Goal: Task Accomplishment & Management: Complete application form

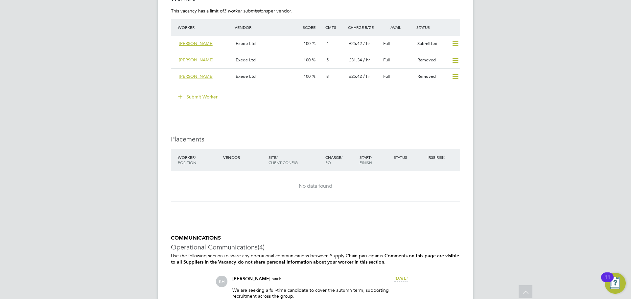
scroll to position [920, 0]
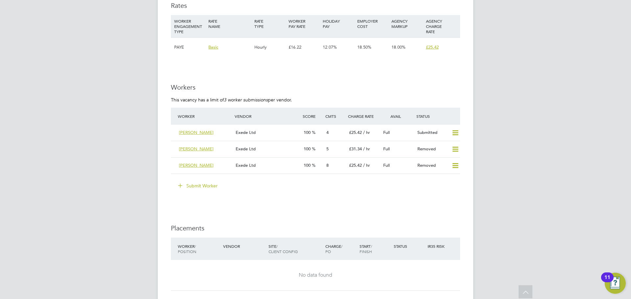
click at [194, 184] on button "Submit Worker" at bounding box center [198, 186] width 49 height 11
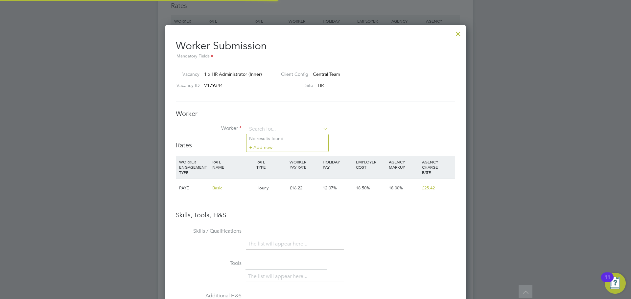
scroll to position [19, 45]
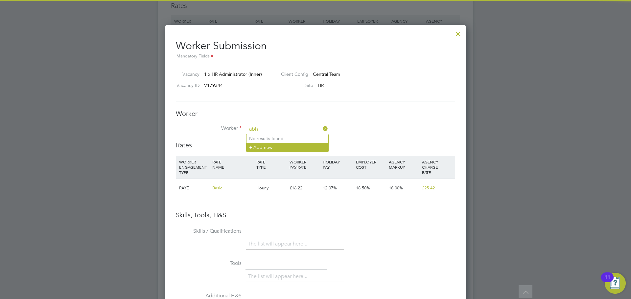
type input "abh"
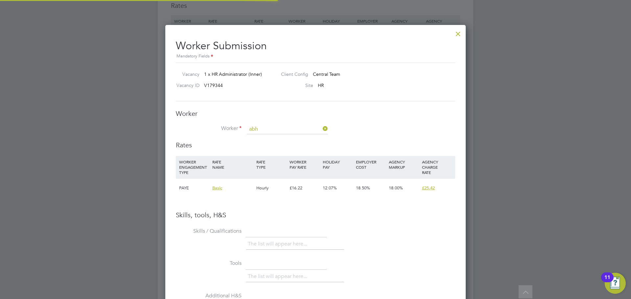
click at [278, 144] on li "+ Add new" at bounding box center [288, 147] width 82 height 9
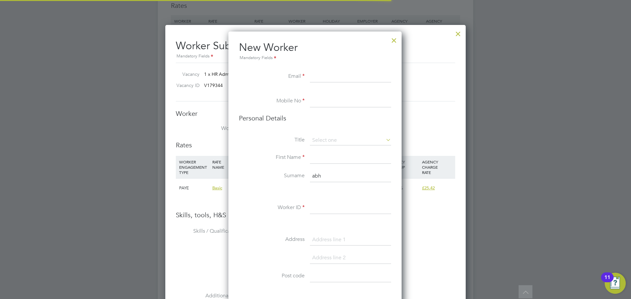
scroll to position [556, 174]
paste input "[PERSON_NAME][EMAIL_ADDRESS][DOMAIN_NAME]"
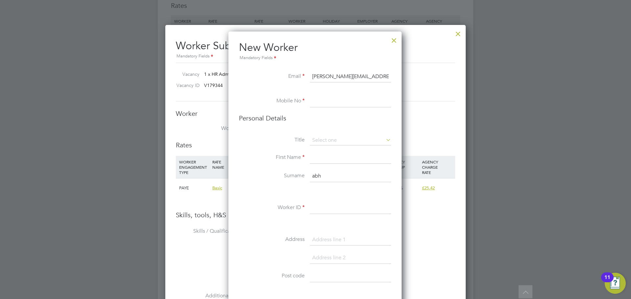
type input "[PERSON_NAME][EMAIL_ADDRESS][DOMAIN_NAME]"
drag, startPoint x: 333, startPoint y: 98, endPoint x: 265, endPoint y: 92, distance: 67.7
click at [333, 98] on input at bounding box center [350, 102] width 81 height 12
paste input "[PHONE_NUMBER]"
type input "[PHONE_NUMBER]"
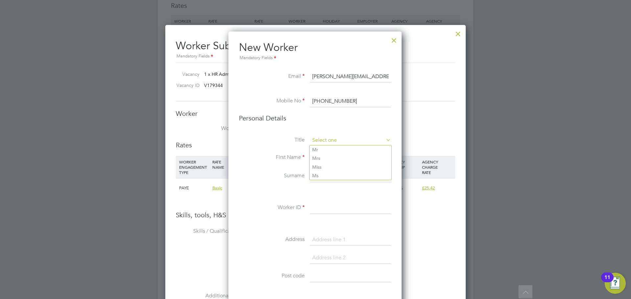
click at [333, 141] on input at bounding box center [350, 141] width 81 height 10
click at [326, 147] on li "Mr" at bounding box center [351, 150] width 82 height 9
type input "Mr"
click at [322, 154] on input at bounding box center [350, 158] width 81 height 12
paste input "[PERSON_NAME]"
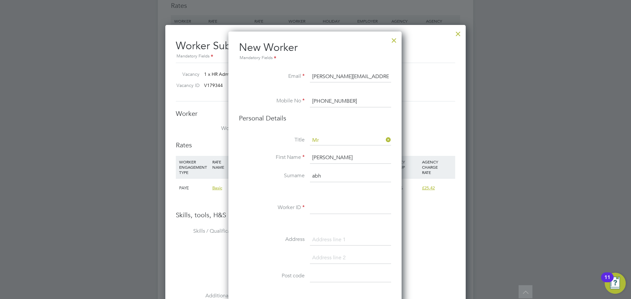
type input "[PERSON_NAME]"
drag, startPoint x: 340, startPoint y: 175, endPoint x: 294, endPoint y: 177, distance: 46.0
click at [294, 177] on li "Surname abh" at bounding box center [315, 180] width 152 height 18
paste input "Krishnan"
type input "Krishnan"
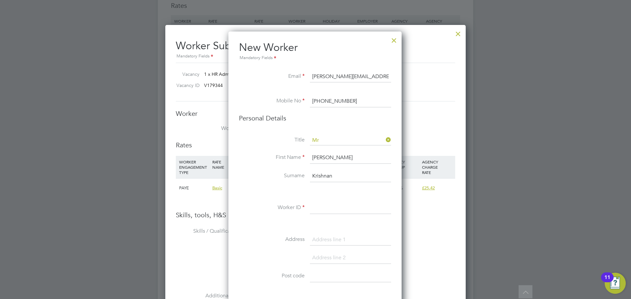
click at [319, 215] on li "Worker ID" at bounding box center [315, 211] width 152 height 18
drag, startPoint x: 319, startPoint y: 209, endPoint x: 185, endPoint y: 106, distance: 169.5
click at [317, 207] on input at bounding box center [350, 208] width 81 height 12
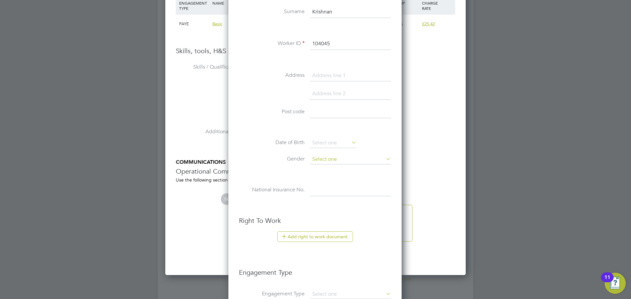
scroll to position [1282, 0]
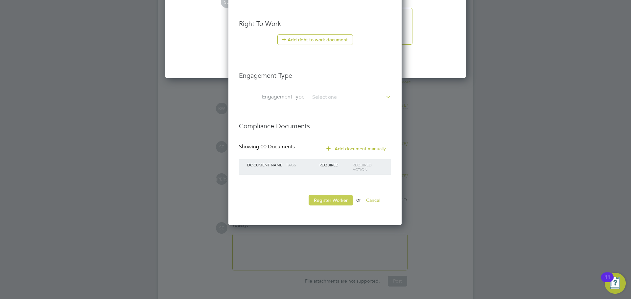
type input "104045"
click at [329, 198] on button "Register Worker" at bounding box center [331, 200] width 44 height 11
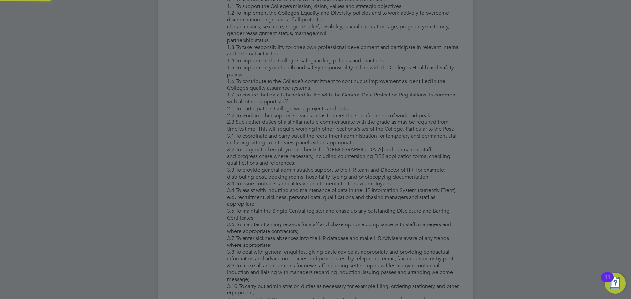
scroll to position [0, 0]
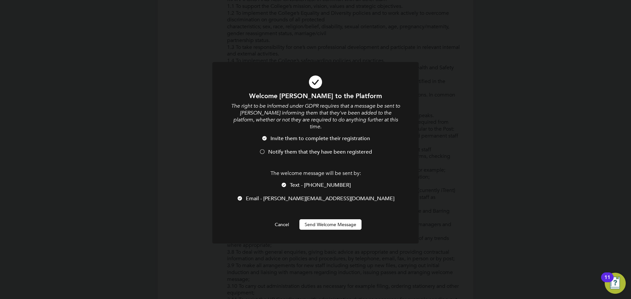
click at [269, 149] on span "Notify them that they have been registered" at bounding box center [320, 152] width 104 height 7
click at [286, 182] on div at bounding box center [284, 185] width 7 height 7
click at [313, 220] on button "Send Welcome Message" at bounding box center [330, 225] width 62 height 11
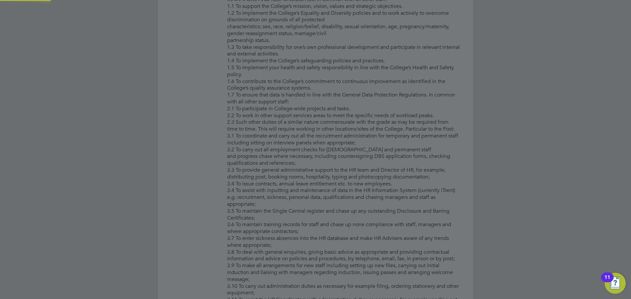
type input "[PERSON_NAME] (104045)"
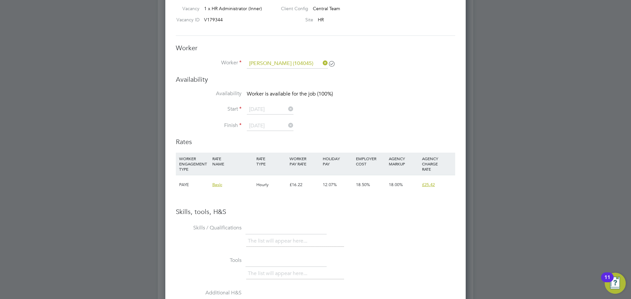
scroll to position [887, 0]
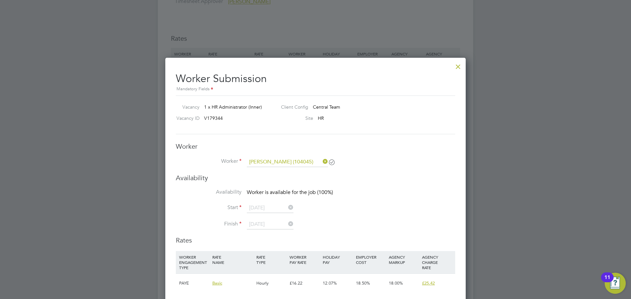
click at [456, 66] on div at bounding box center [458, 65] width 12 height 12
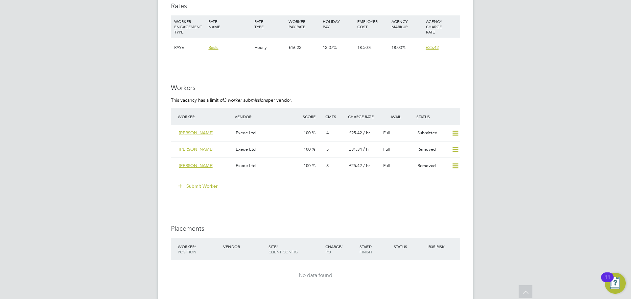
scroll to position [920, 0]
click at [200, 182] on button "Submit Worker" at bounding box center [198, 186] width 49 height 11
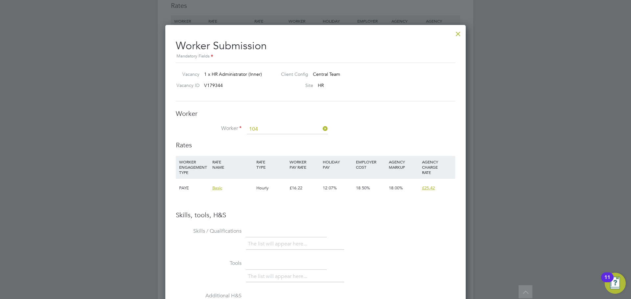
click at [275, 172] on li "[PERSON_NAME] ( 104 045)" at bounding box center [288, 174] width 82 height 9
type input "[PERSON_NAME] (104045)"
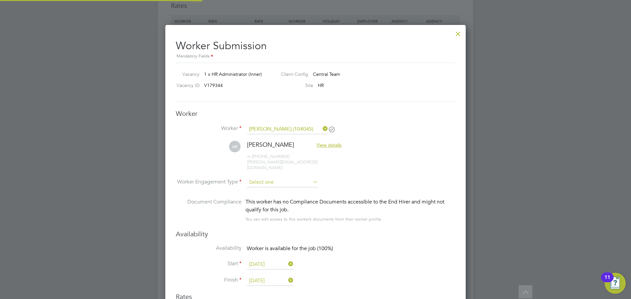
click at [277, 178] on input at bounding box center [282, 183] width 71 height 10
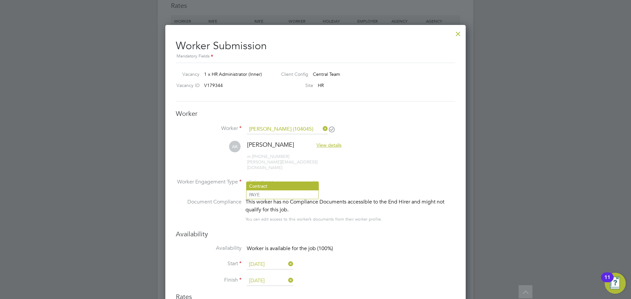
click at [274, 188] on li "Contract" at bounding box center [283, 186] width 72 height 9
type input "Contract"
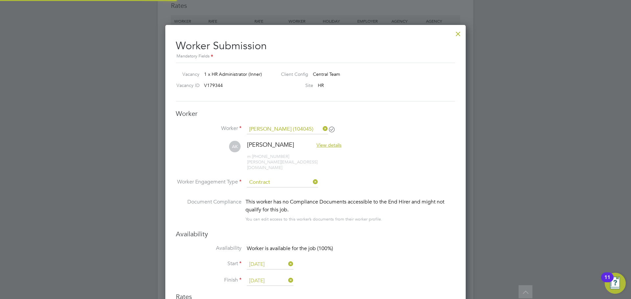
click at [274, 171] on li "AK [PERSON_NAME] View details m: [PHONE_NUMBER] [PERSON_NAME][EMAIL_ADDRESS][DO…" at bounding box center [315, 159] width 279 height 37
click at [271, 178] on input at bounding box center [282, 183] width 71 height 10
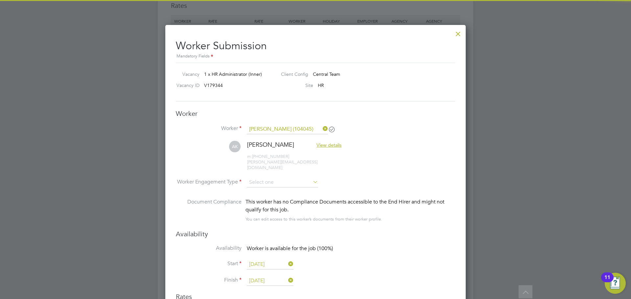
click at [270, 194] on li "PAYE" at bounding box center [283, 195] width 72 height 9
type input "PAYE"
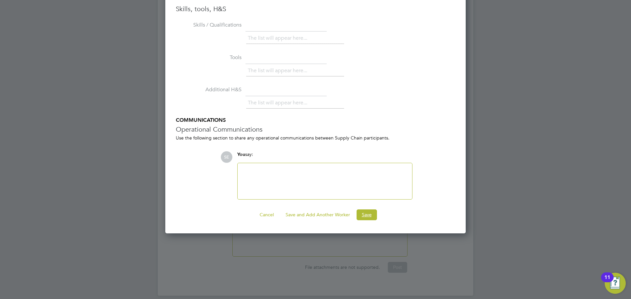
click at [360, 211] on button "Save" at bounding box center [367, 215] width 20 height 11
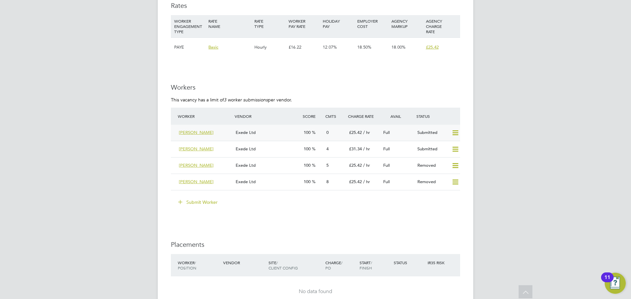
click at [218, 134] on div "[PERSON_NAME]" at bounding box center [204, 133] width 57 height 11
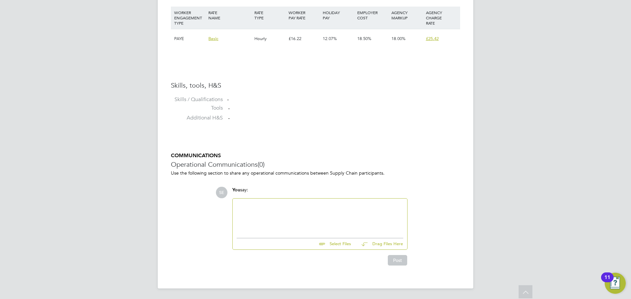
click at [271, 200] on div at bounding box center [320, 217] width 175 height 36
click at [273, 212] on div at bounding box center [320, 217] width 167 height 28
paste div "To enrich screen reader interactions, please activate Accessibility in Grammarl…"
drag, startPoint x: 275, startPoint y: 209, endPoint x: 178, endPoint y: 207, distance: 97.3
click at [178, 207] on div "COMMUNICATIONS Operational Communications (0) Use the following section to shar…" at bounding box center [315, 209] width 289 height 113
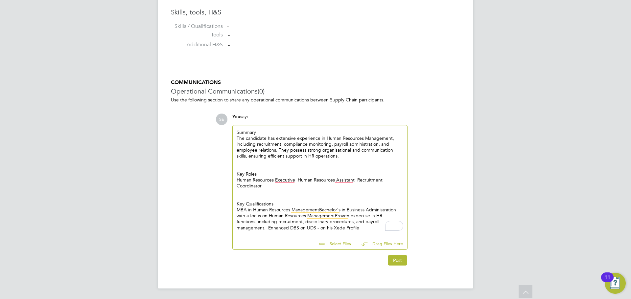
click at [235, 227] on div "Summary The candidate has extensive experience in Human Resources Management, i…" at bounding box center [320, 180] width 175 height 109
click at [237, 226] on div "MBA in Human Resources ManagementBachelor's in Business Administration with a f…" at bounding box center [320, 219] width 167 height 24
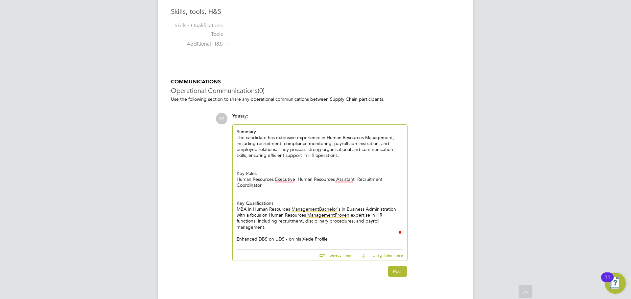
click at [342, 236] on div "Enhanced DBS on UDS - on his Xede Profile" at bounding box center [320, 239] width 167 height 6
click at [343, 176] on div "Key Roles" at bounding box center [320, 174] width 167 height 6
click at [345, 177] on div "Human Resources Executive, Human Resources Assistant Recruitment Coordinator" at bounding box center [320, 183] width 167 height 12
click at [297, 179] on div "Human Resources Executive, Human Resources Assistant," at bounding box center [320, 180] width 167 height 6
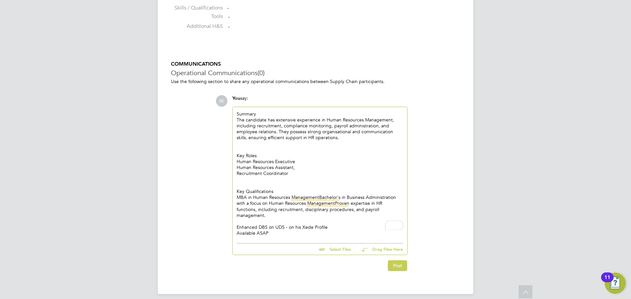
click at [398, 261] on button "Post" at bounding box center [397, 266] width 19 height 11
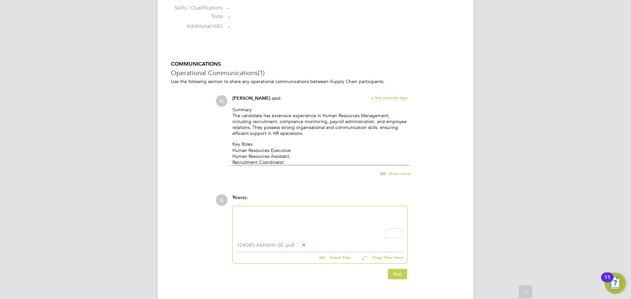
click at [392, 277] on button "Post" at bounding box center [397, 274] width 19 height 11
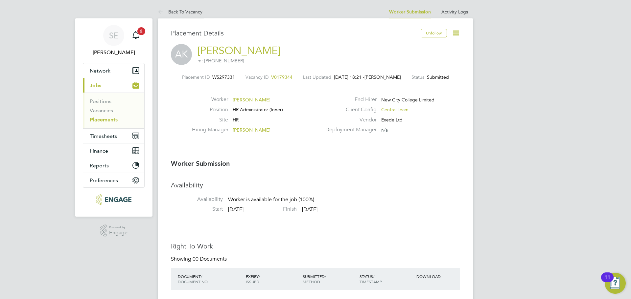
click at [174, 15] on li "Back To Vacancy" at bounding box center [180, 11] width 45 height 13
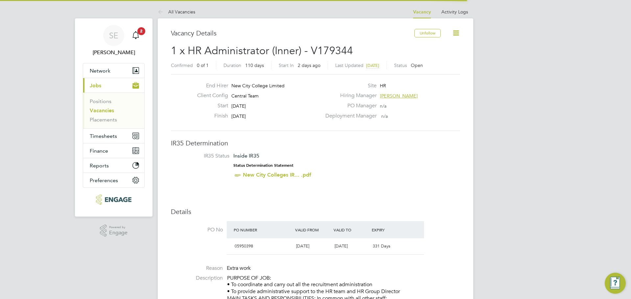
scroll to position [19, 46]
